Goal: Task Accomplishment & Management: Use online tool/utility

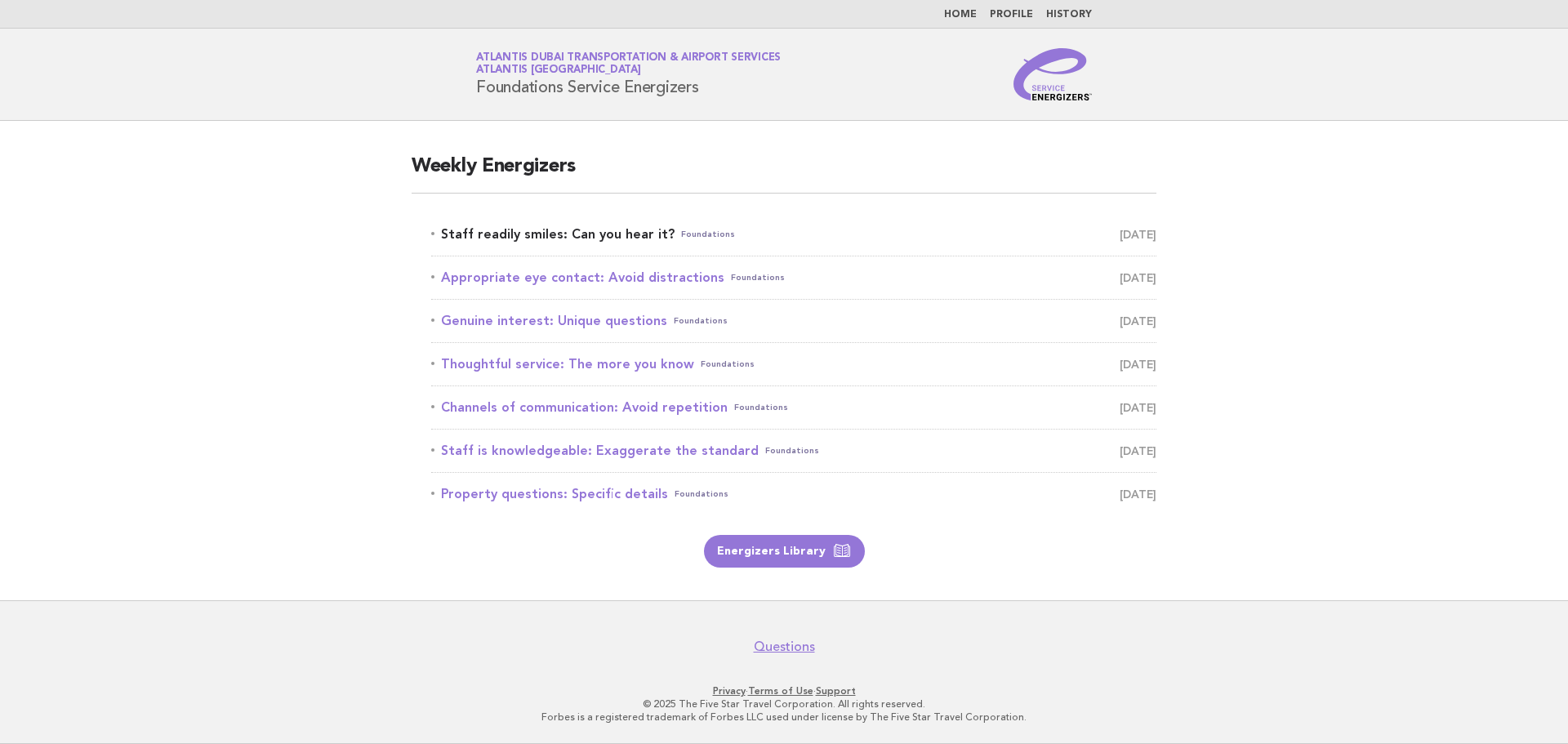
click at [1136, 238] on span "[DATE]" at bounding box center [1138, 235] width 37 height 23
click at [593, 229] on link "Staff readily smiles: Can you hear it? Foundations [DATE]" at bounding box center [793, 235] width 726 height 23
click at [596, 232] on link "Staff readily smiles: Can you hear it? Foundations [DATE]" at bounding box center [793, 235] width 726 height 23
click at [700, 229] on span "Foundations" at bounding box center [708, 235] width 54 height 23
click at [693, 232] on span "Foundations" at bounding box center [708, 235] width 54 height 23
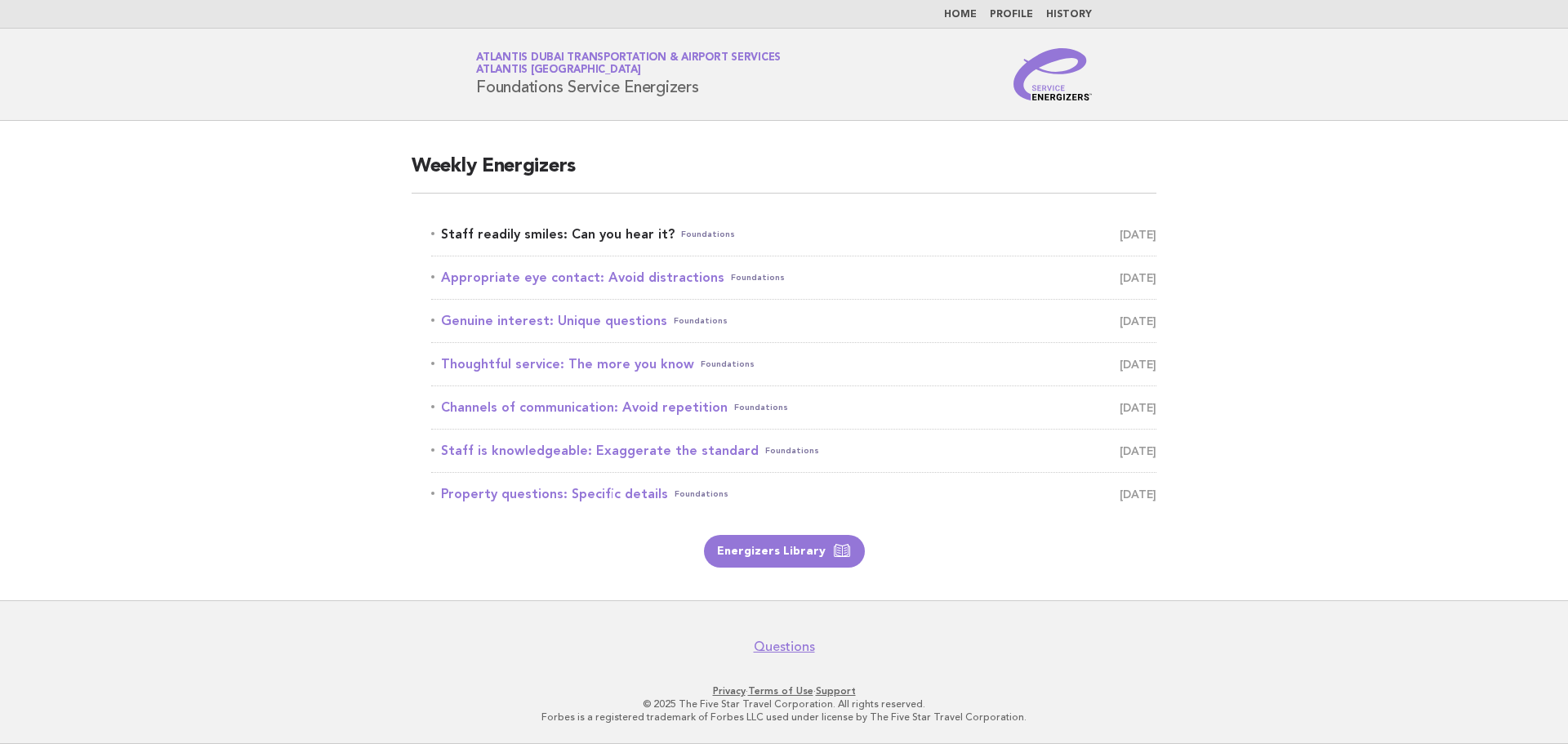
click at [693, 232] on span "Foundations" at bounding box center [708, 235] width 54 height 23
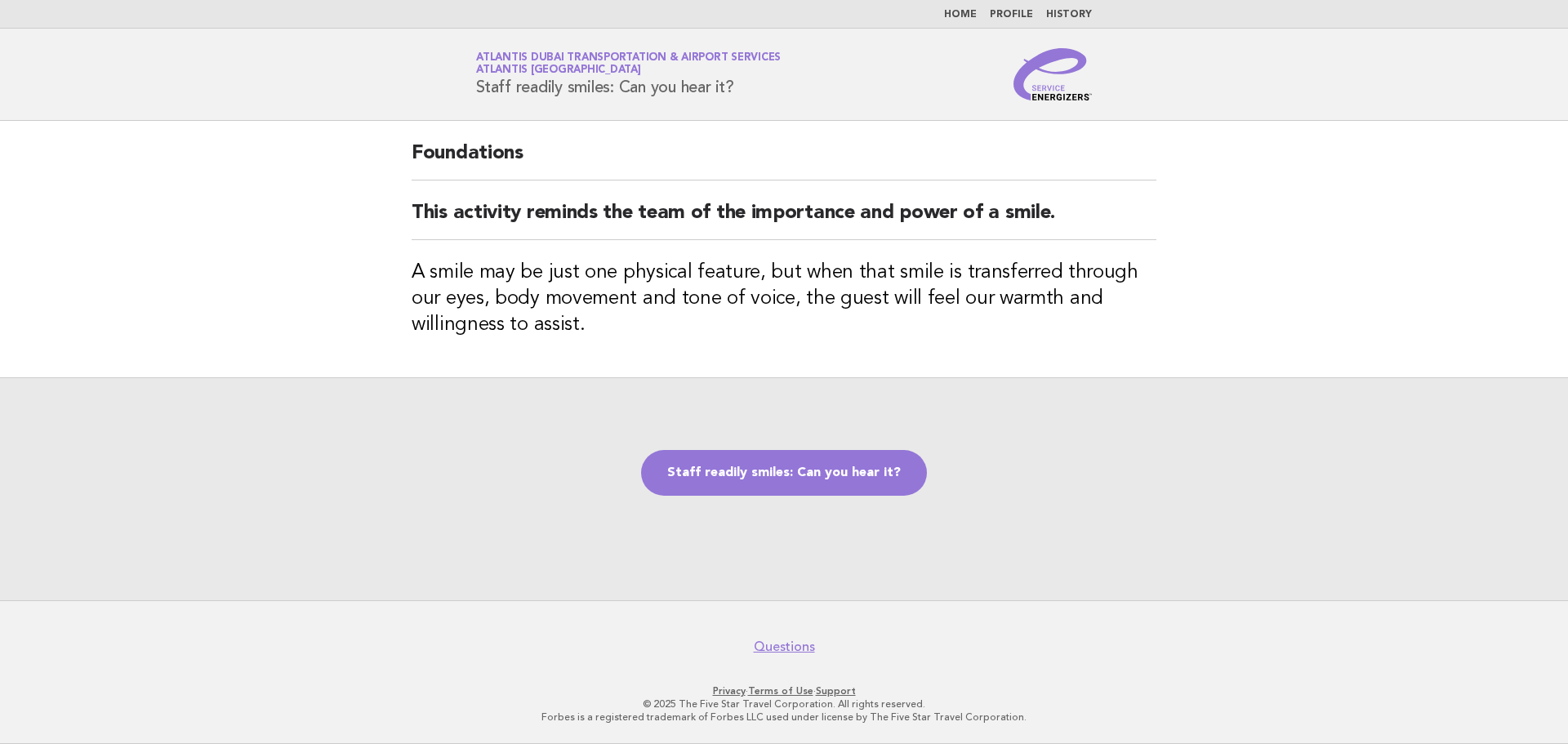
click at [864, 502] on div "Staff readily smiles: Can you hear it?" at bounding box center [784, 489] width 1568 height 223
click at [870, 476] on link "Staff readily smiles: Can you hear it?" at bounding box center [784, 473] width 286 height 46
click at [812, 476] on link "Staff readily smiles: Can you hear it?" at bounding box center [784, 473] width 286 height 46
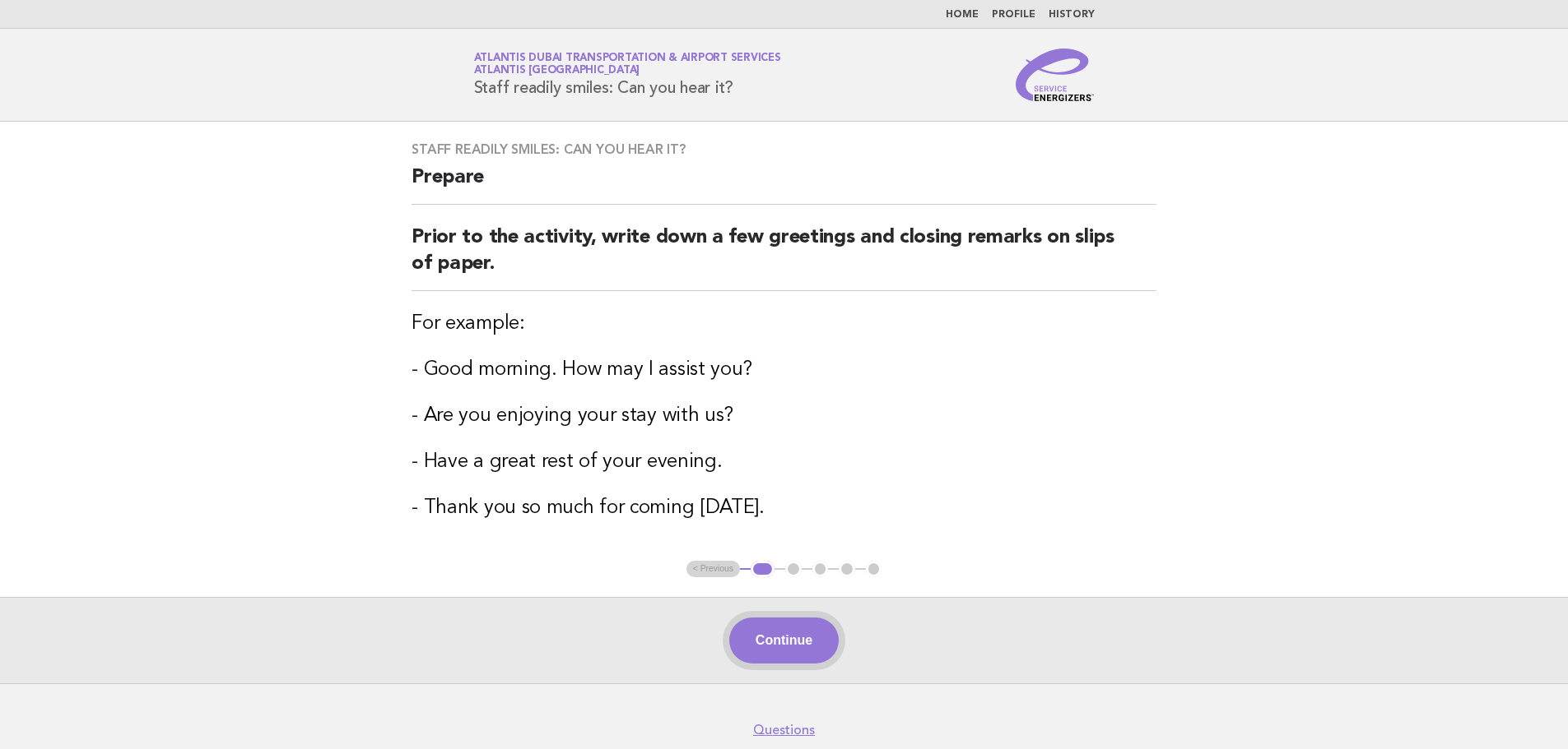
click at [790, 631] on button "Continue" at bounding box center [784, 640] width 109 height 46
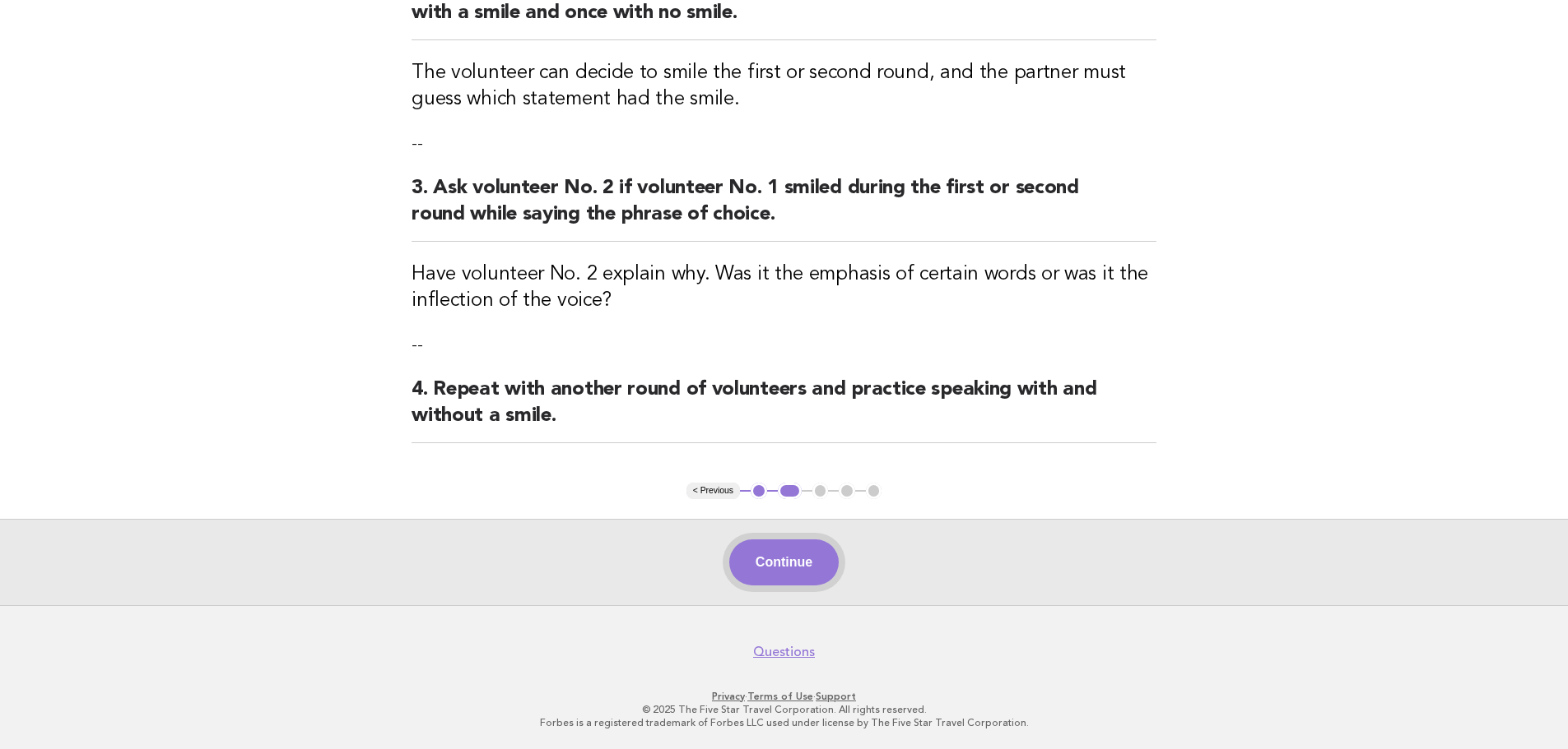
click at [770, 556] on button "Continue" at bounding box center [784, 562] width 109 height 46
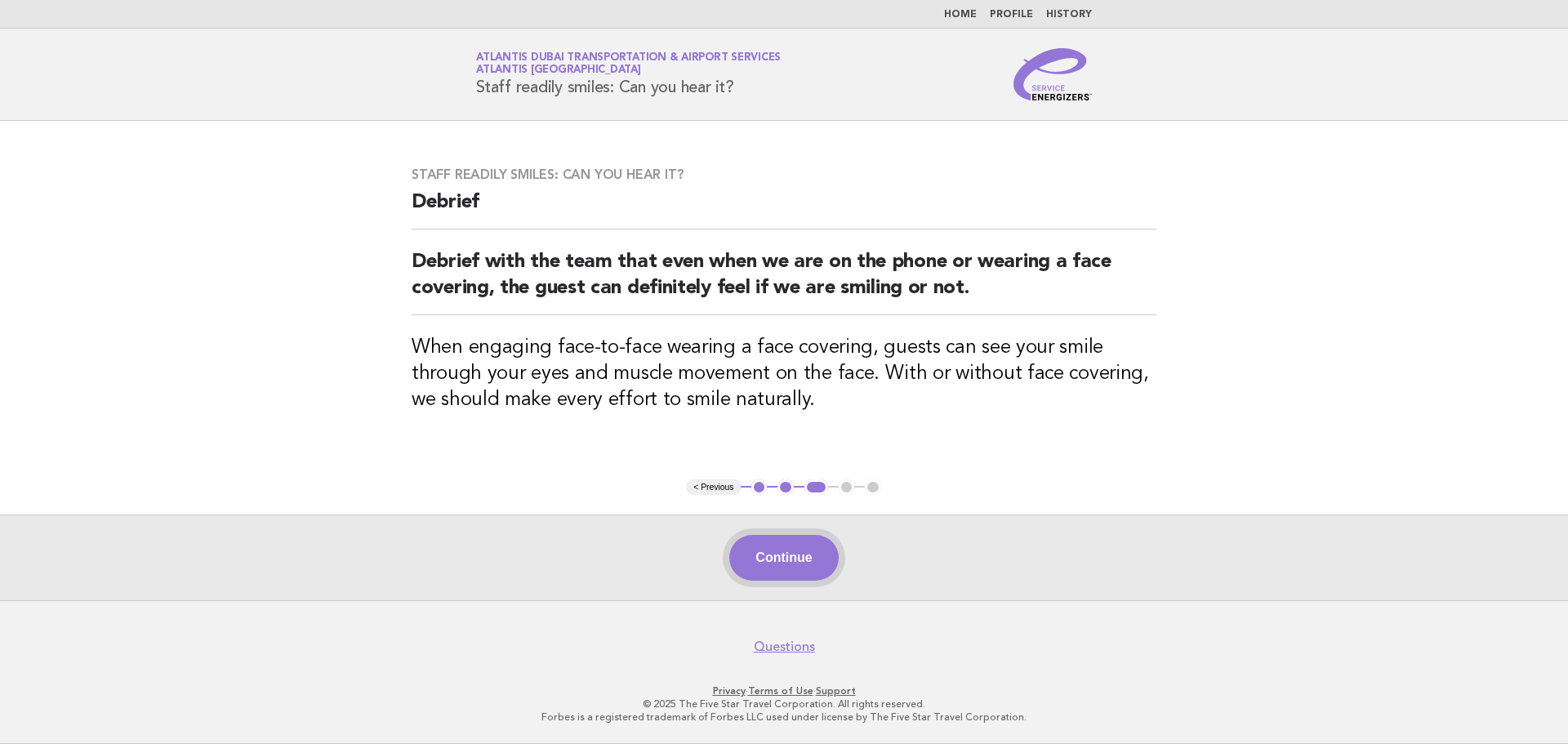
click at [801, 567] on button "Continue" at bounding box center [783, 558] width 108 height 46
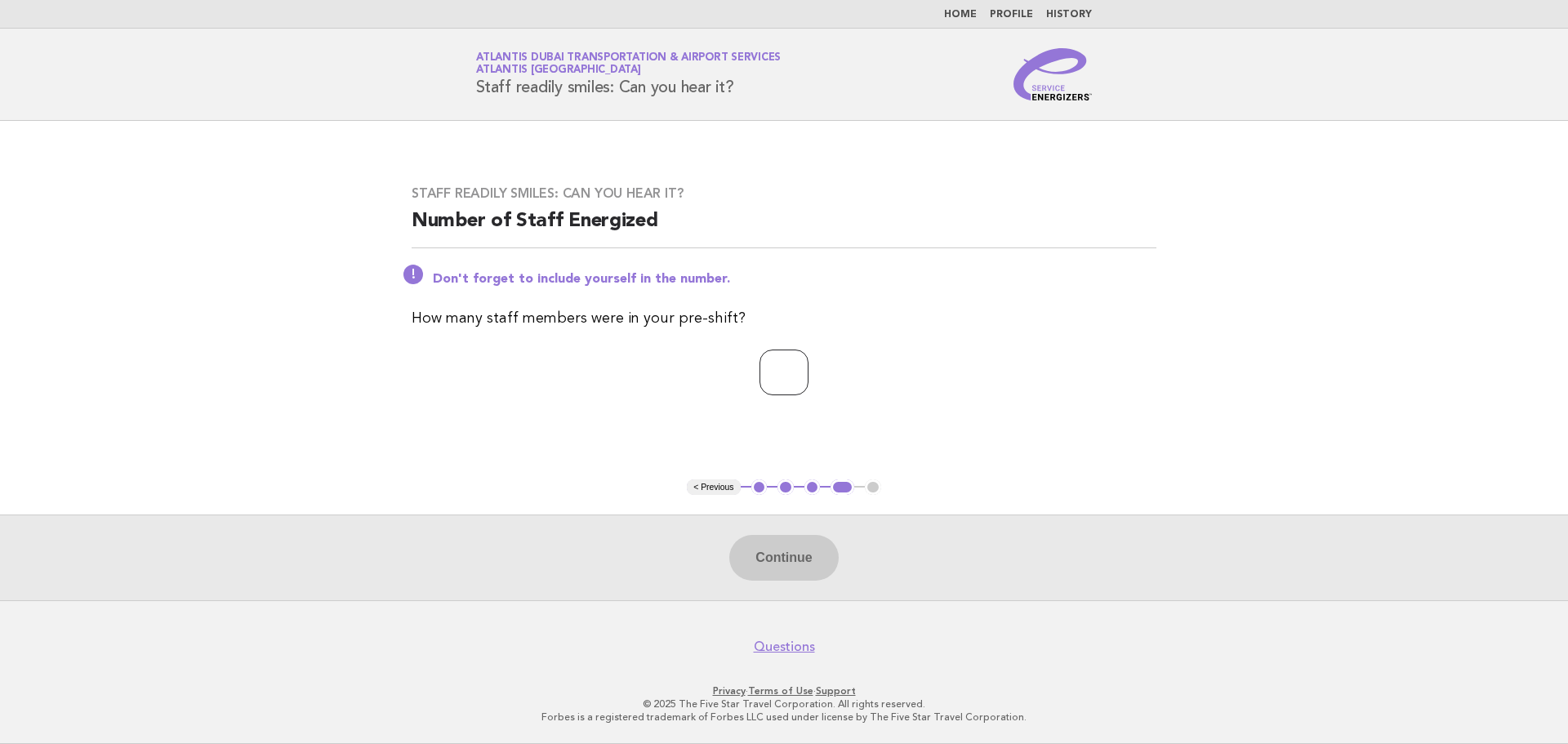
click at [774, 380] on input "number" at bounding box center [783, 372] width 49 height 46
type input "*"
click at [755, 559] on button "Continue" at bounding box center [783, 558] width 108 height 46
